Goal: Information Seeking & Learning: Find specific fact

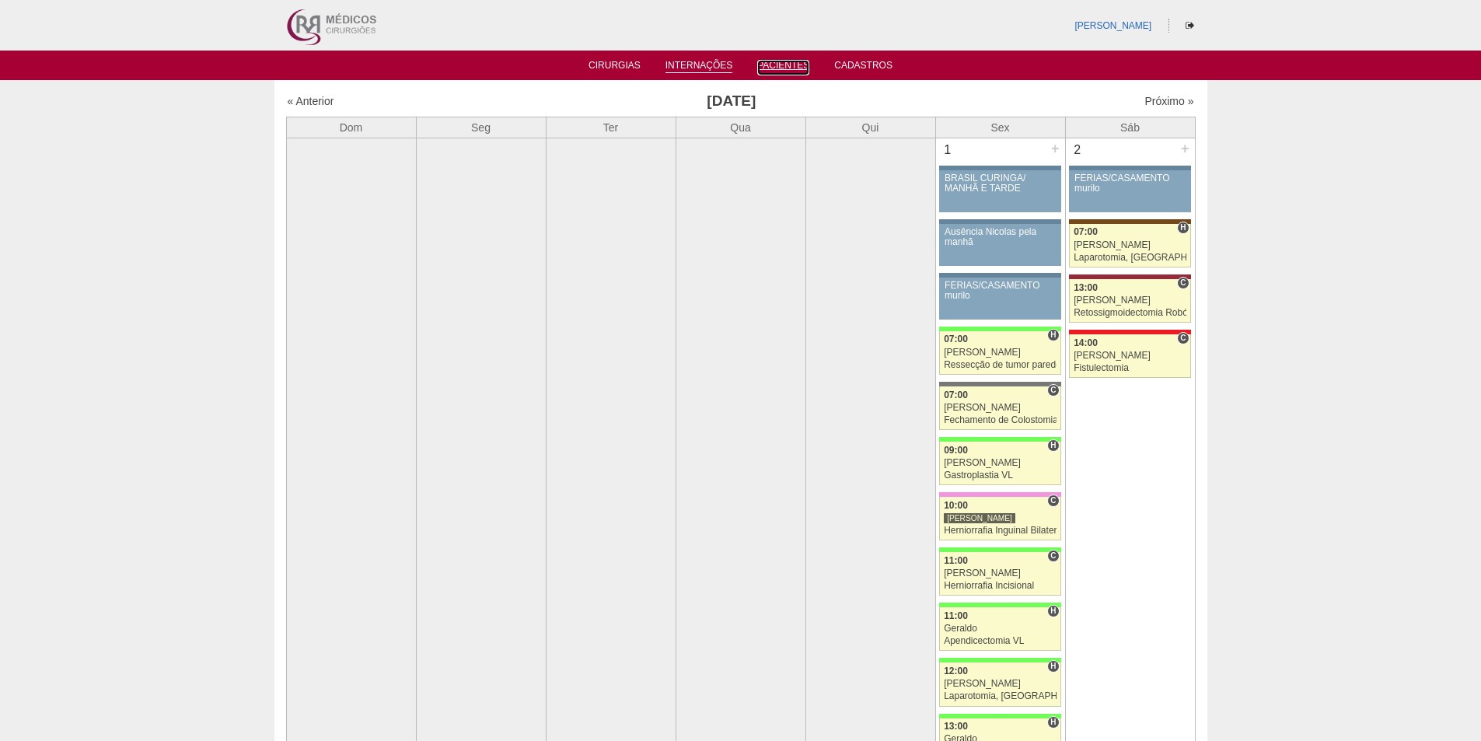
drag, startPoint x: 769, startPoint y: 61, endPoint x: 705, endPoint y: 67, distance: 64.0
click at [769, 61] on link "Pacientes" at bounding box center [783, 68] width 52 height 16
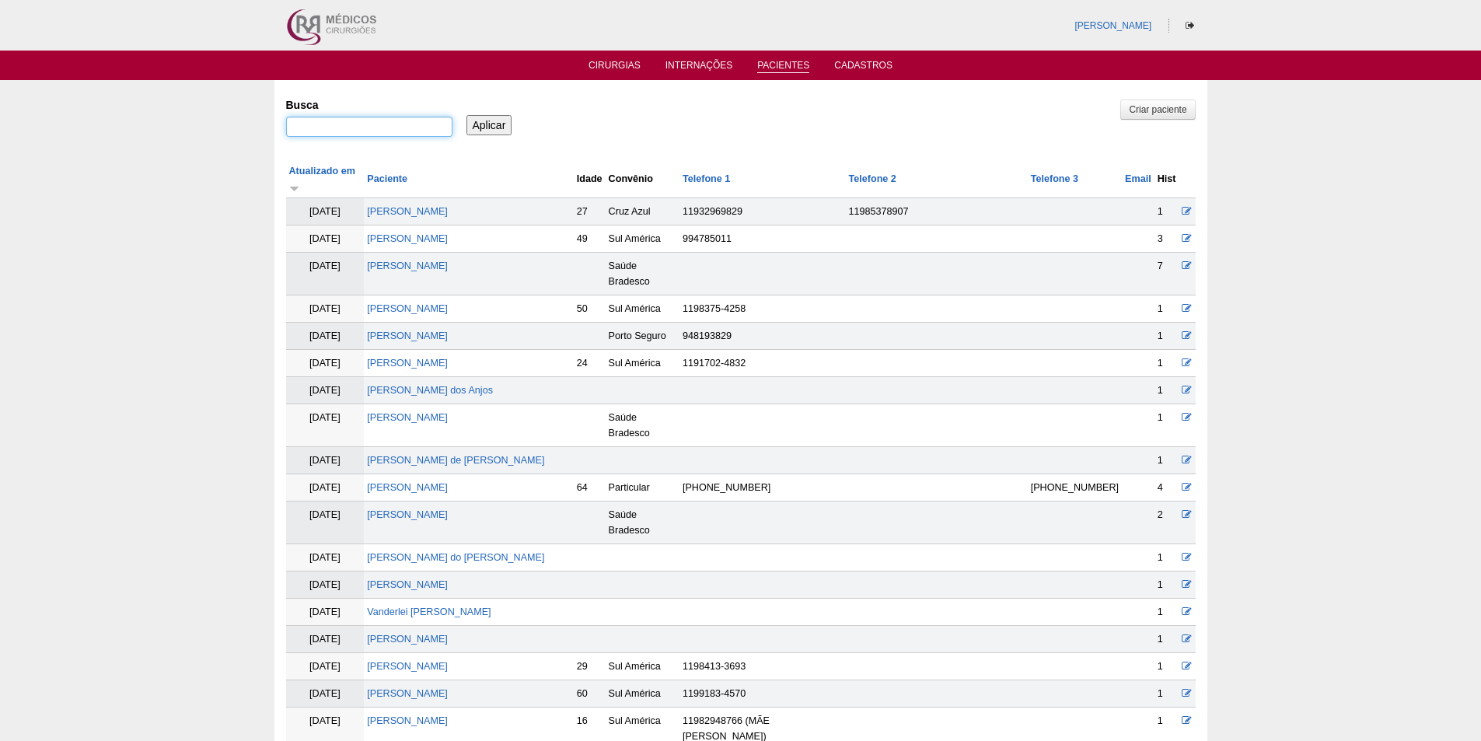
click at [299, 121] on input "Busca" at bounding box center [369, 127] width 166 height 20
paste input "[PERSON_NAME]"
type input ""AGNES CASSIANO MENDES""
click at [500, 128] on input "Aplicar" at bounding box center [490, 125] width 46 height 20
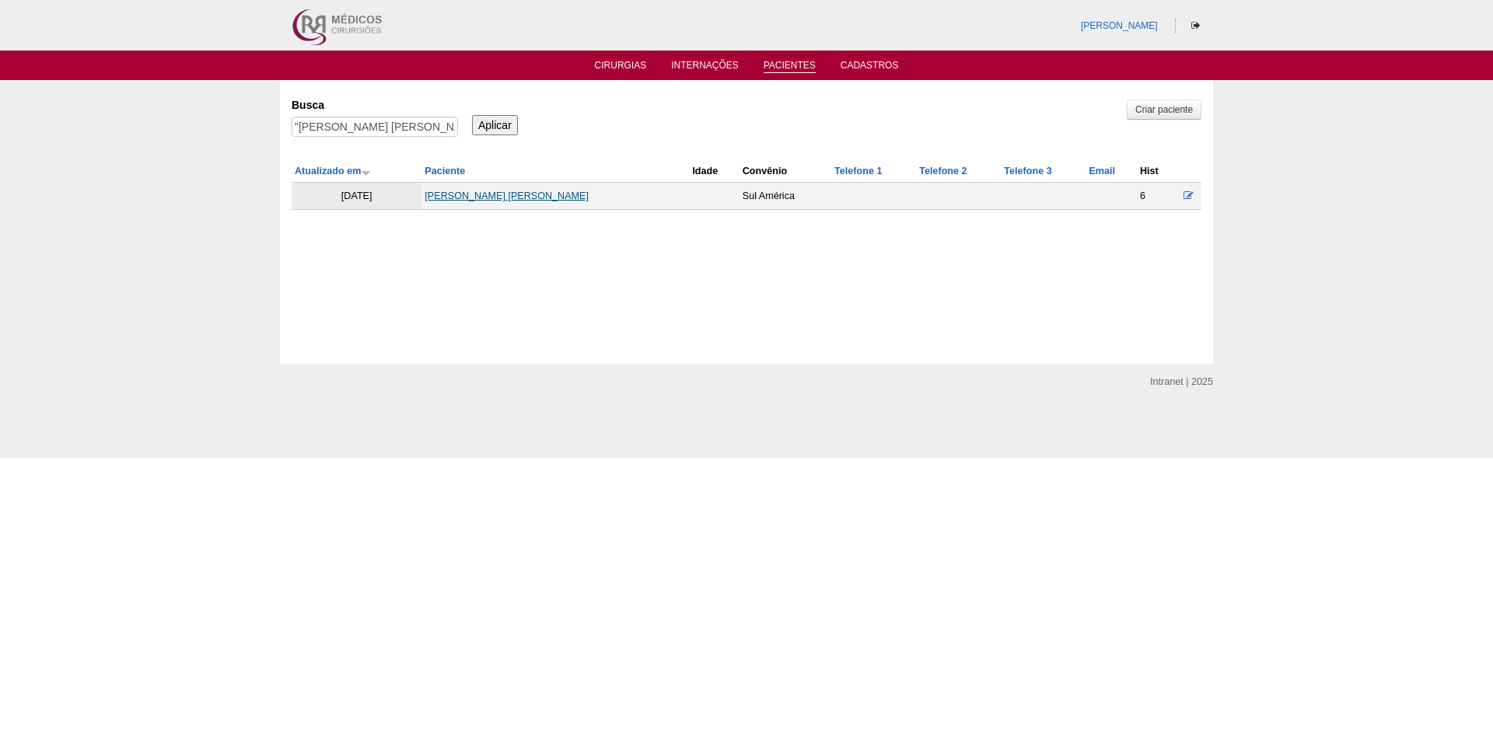
click at [474, 195] on link "[PERSON_NAME]" at bounding box center [507, 195] width 164 height 11
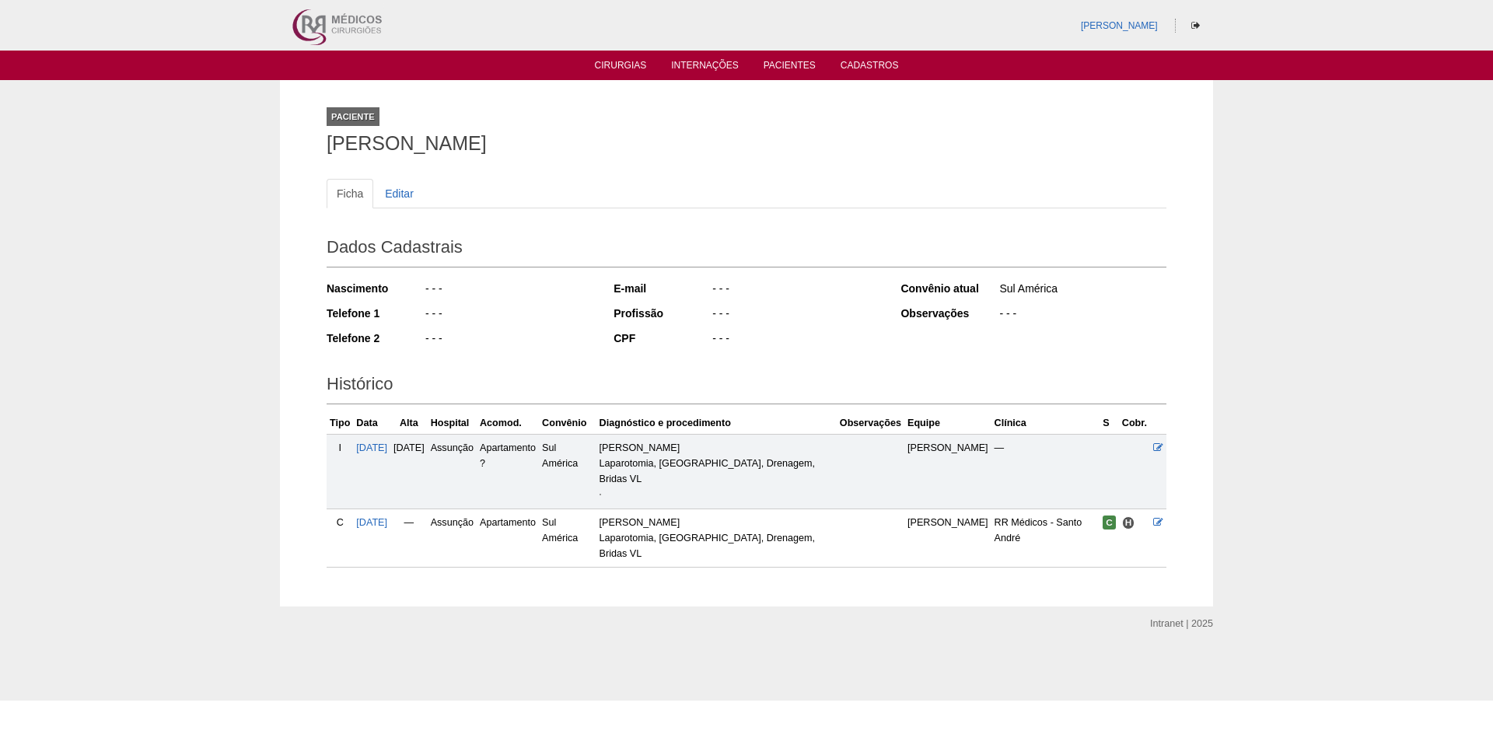
click at [601, 494] on img at bounding box center [600, 495] width 2 height 2
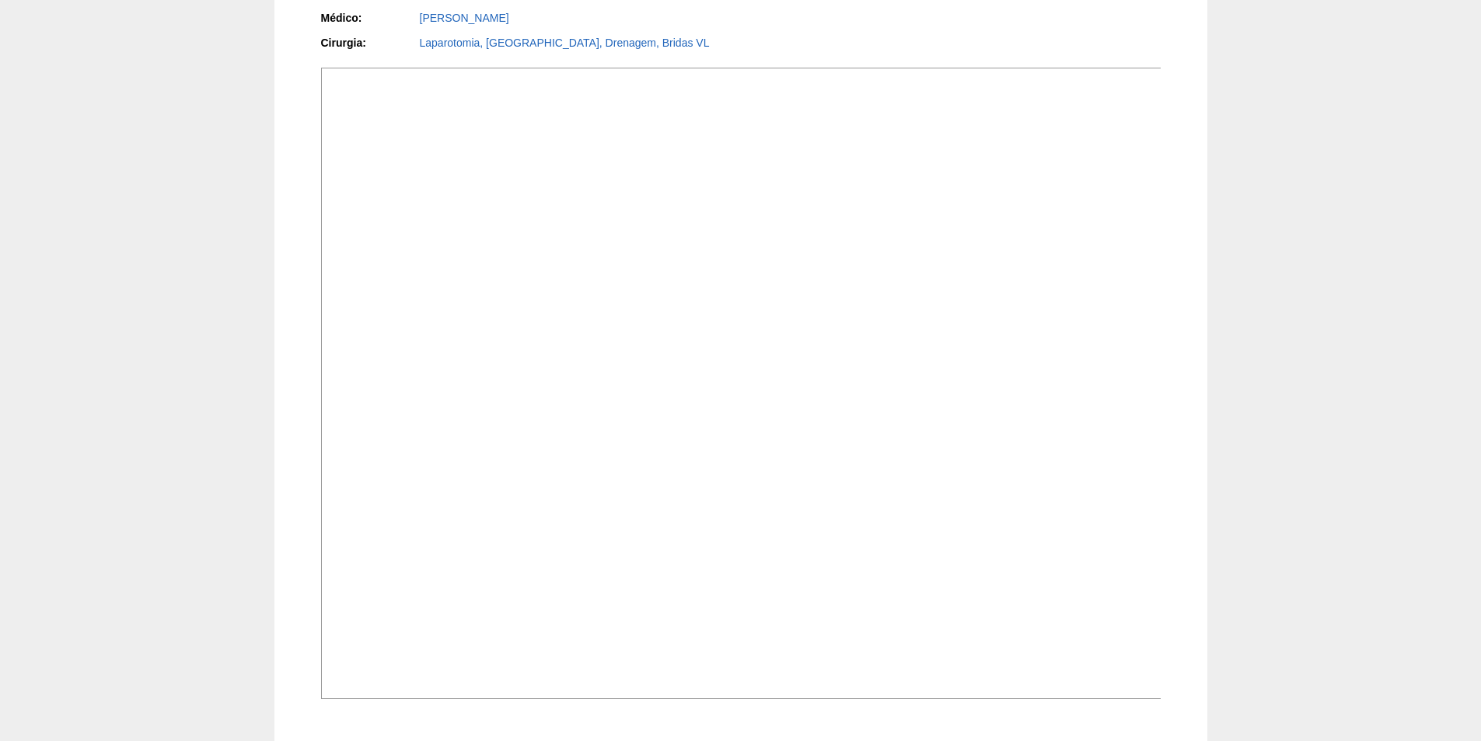
scroll to position [467, 0]
